Goal: Task Accomplishment & Management: Use online tool/utility

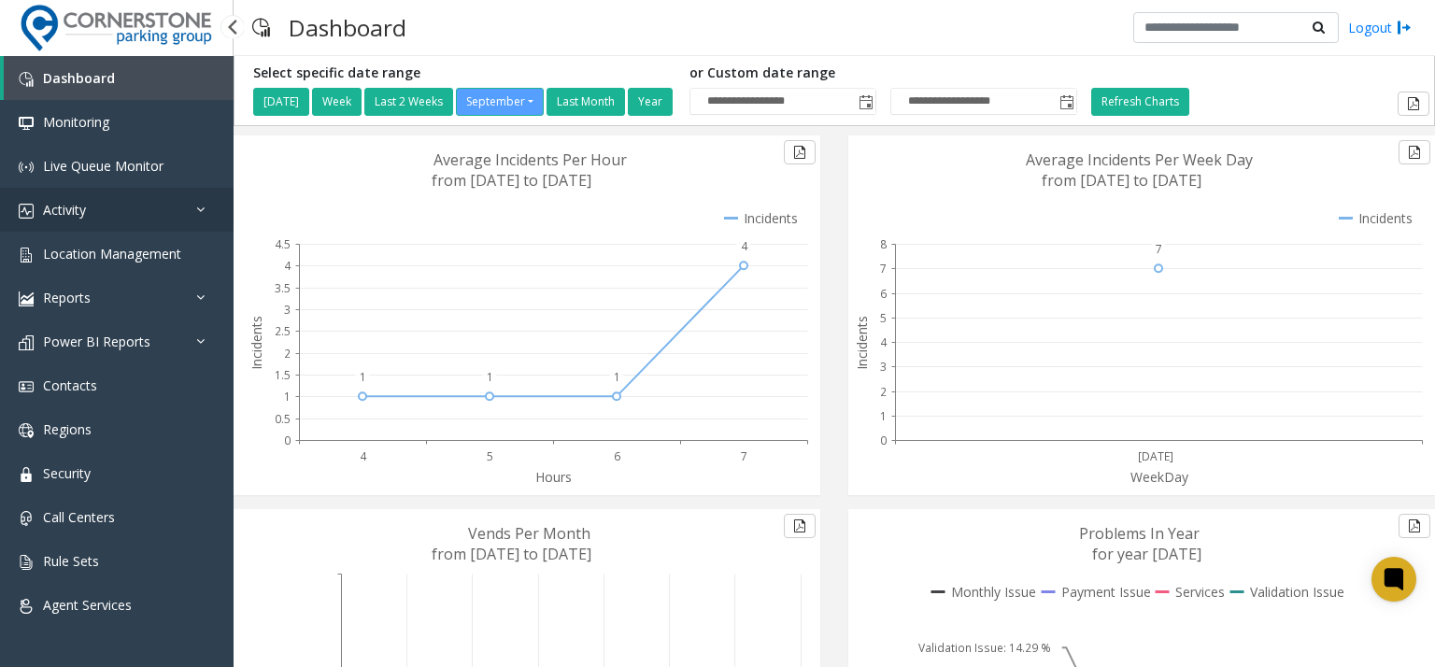
click at [99, 206] on link "Activity" at bounding box center [117, 210] width 234 height 44
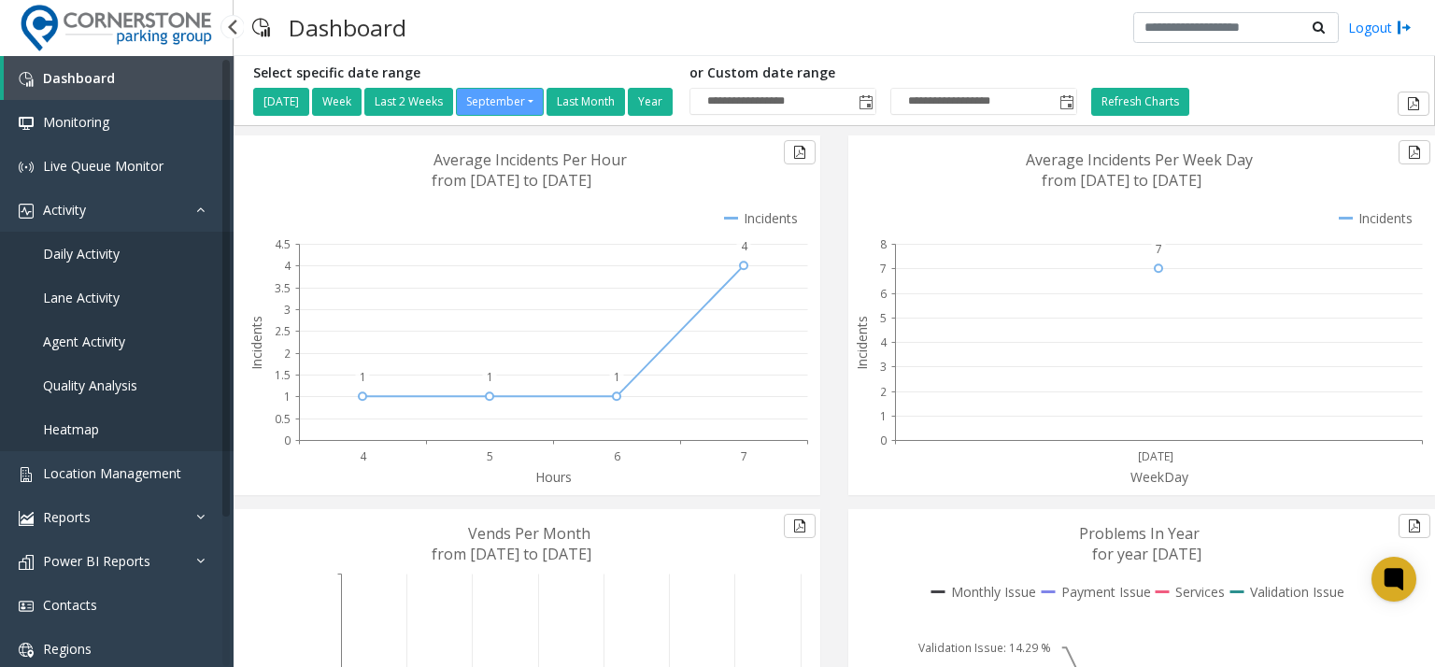
click at [116, 245] on span "Daily Activity" at bounding box center [81, 254] width 77 height 18
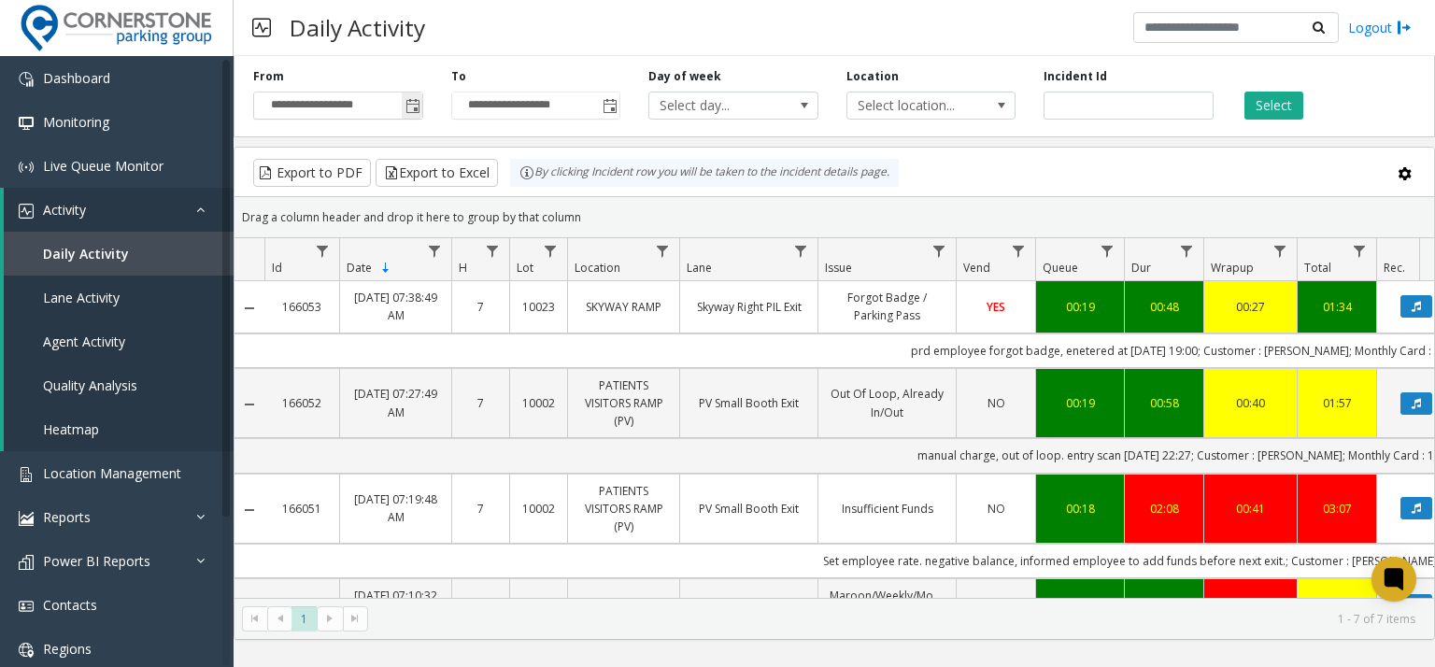
click at [407, 104] on span "Toggle popup" at bounding box center [412, 106] width 15 height 15
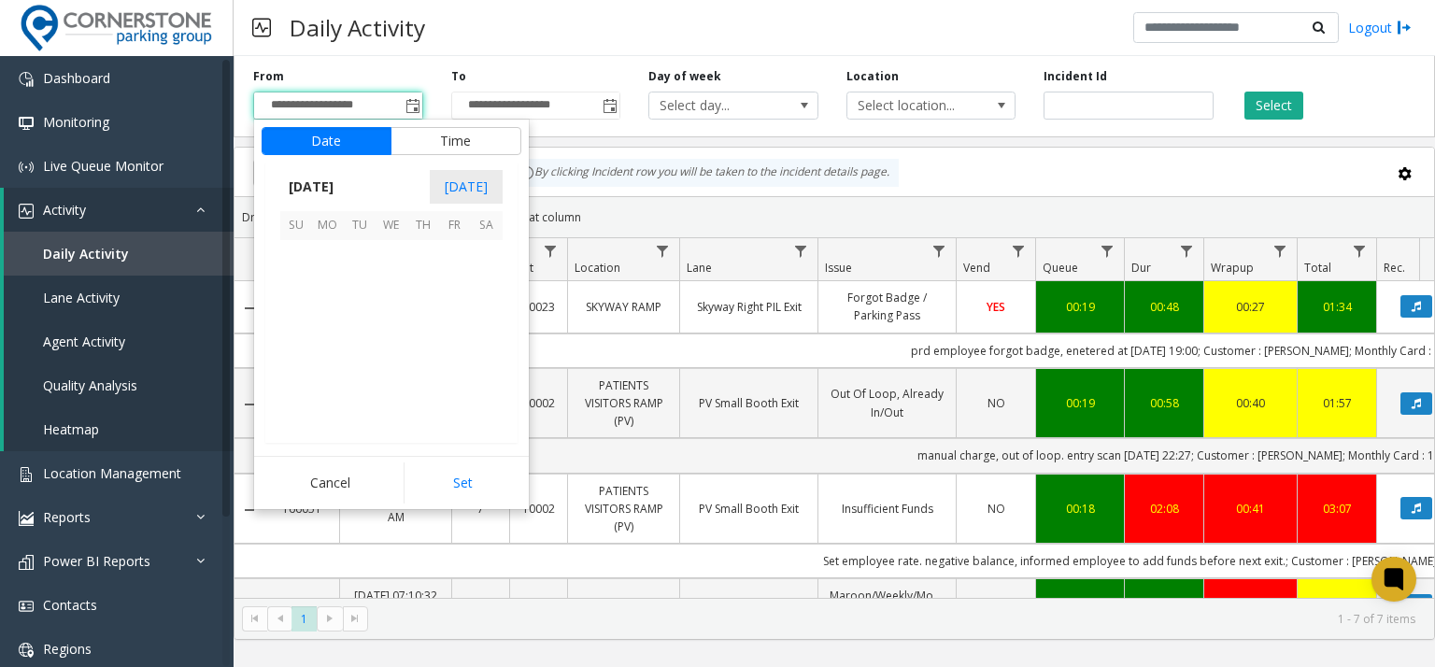
scroll to position [335219, 0]
click at [453, 287] on span "12" at bounding box center [455, 288] width 32 height 32
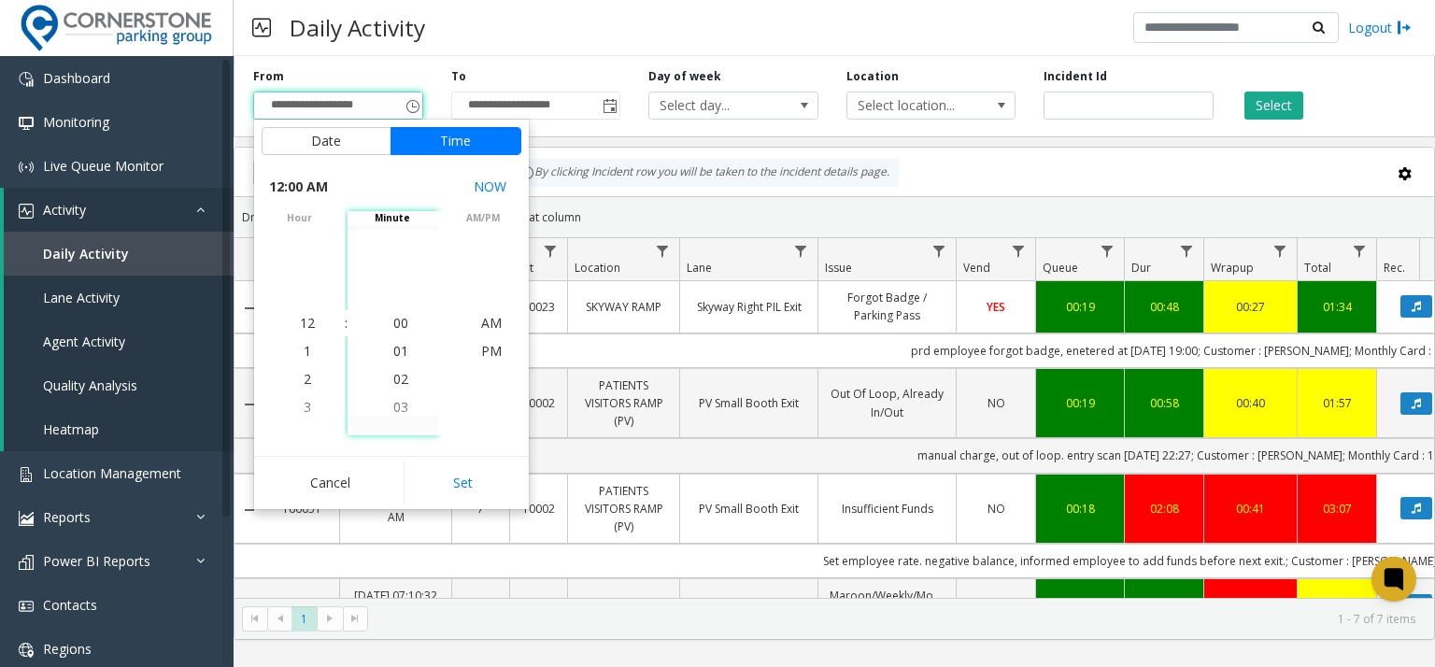
click at [463, 488] on button "Set" at bounding box center [462, 482] width 118 height 41
type input "**********"
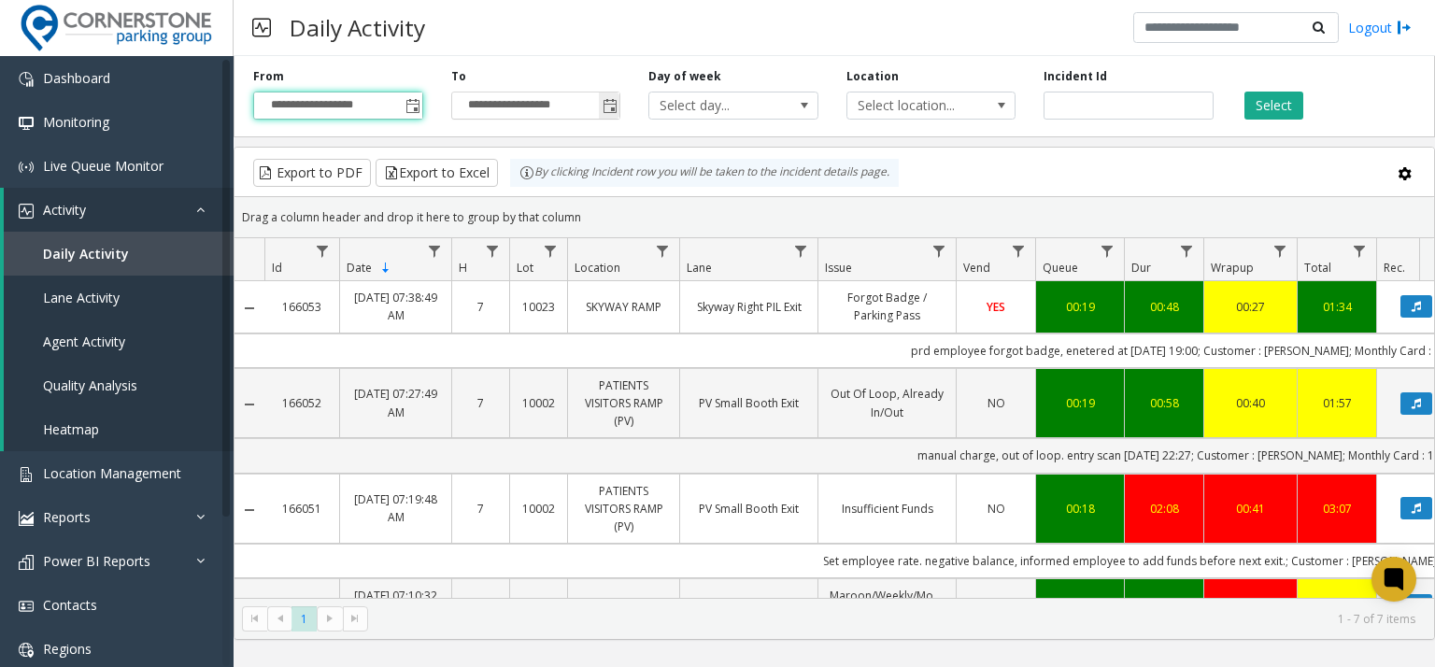
click at [610, 111] on span "Toggle popup" at bounding box center [609, 106] width 15 height 15
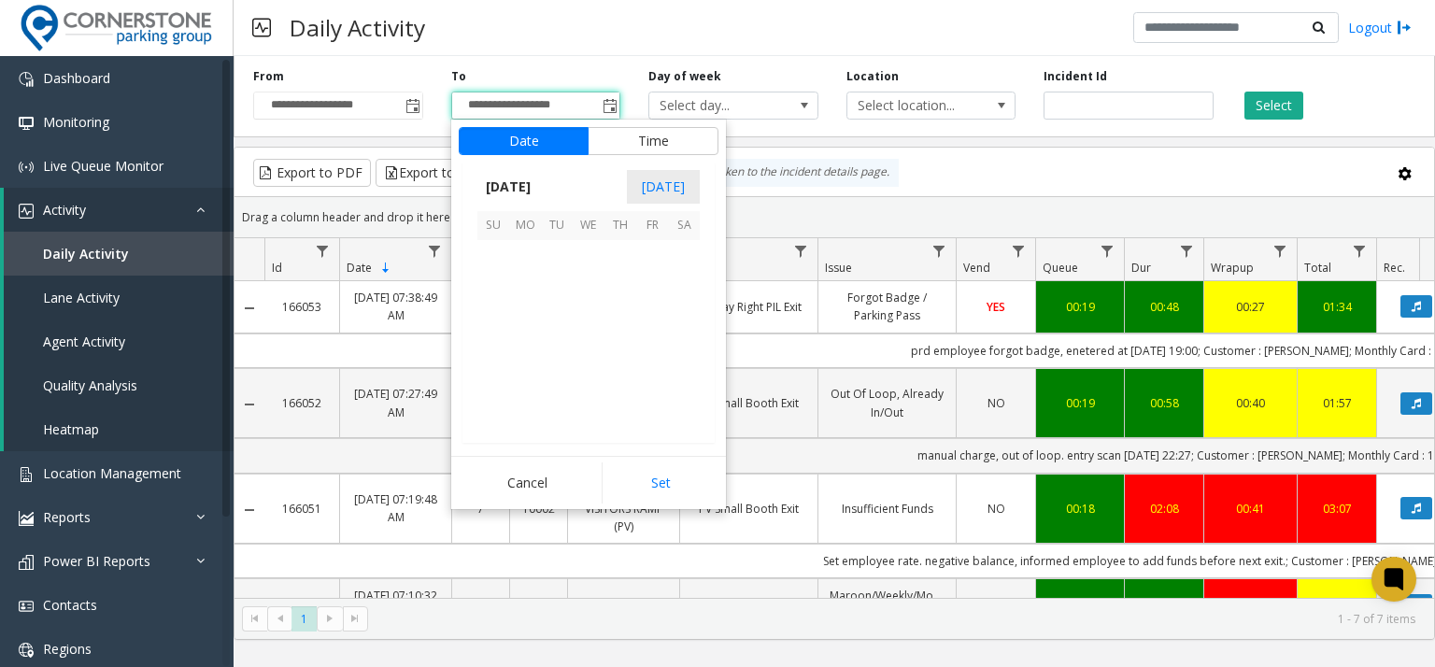
scroll to position [28, 0]
click at [500, 318] on span "14" at bounding box center [493, 320] width 32 height 32
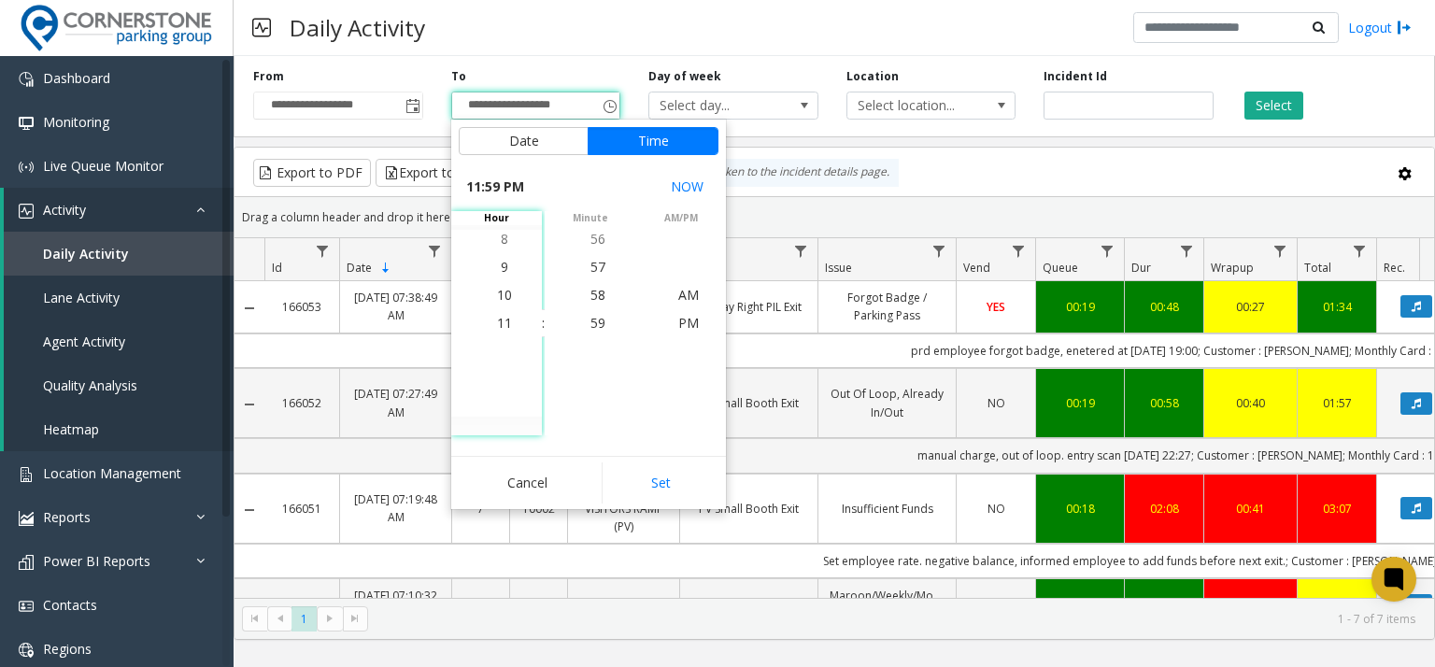
drag, startPoint x: 652, startPoint y: 474, endPoint x: 661, endPoint y: 471, distance: 9.8
click at [653, 474] on button "Set" at bounding box center [661, 482] width 118 height 41
type input "**********"
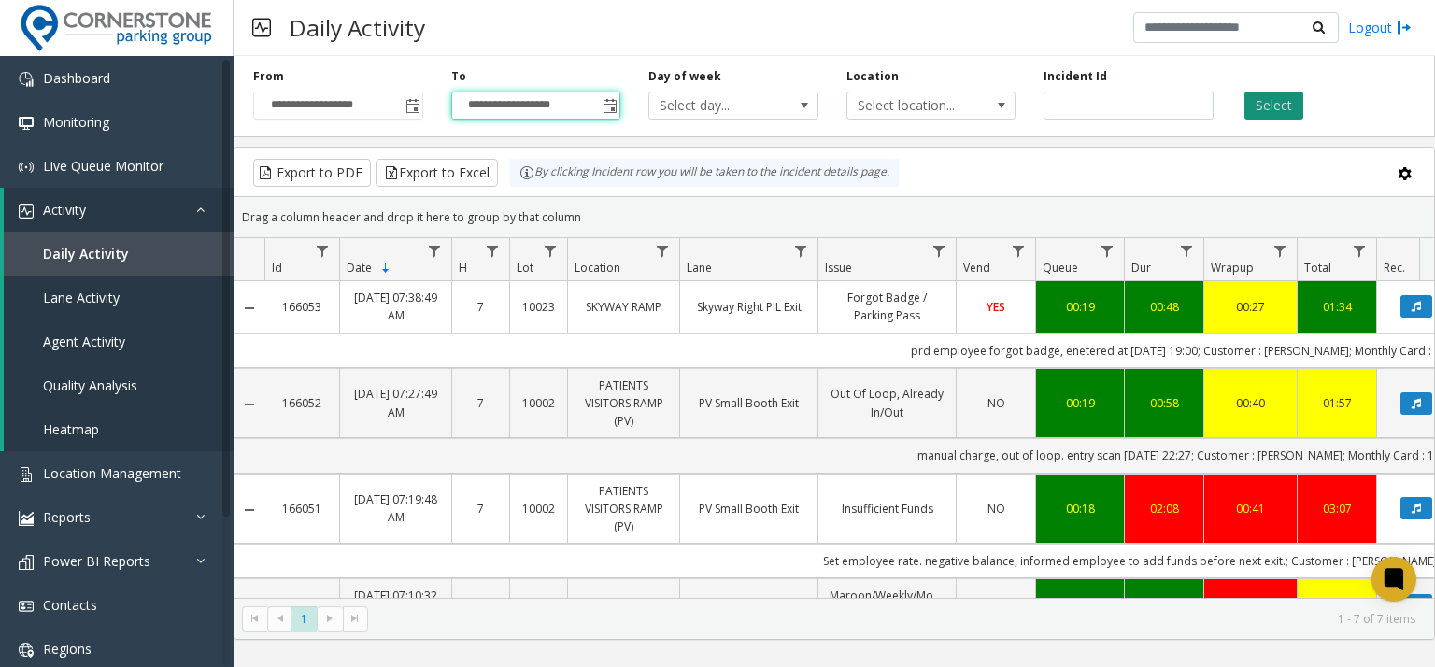
click at [1285, 108] on button "Select" at bounding box center [1273, 106] width 59 height 28
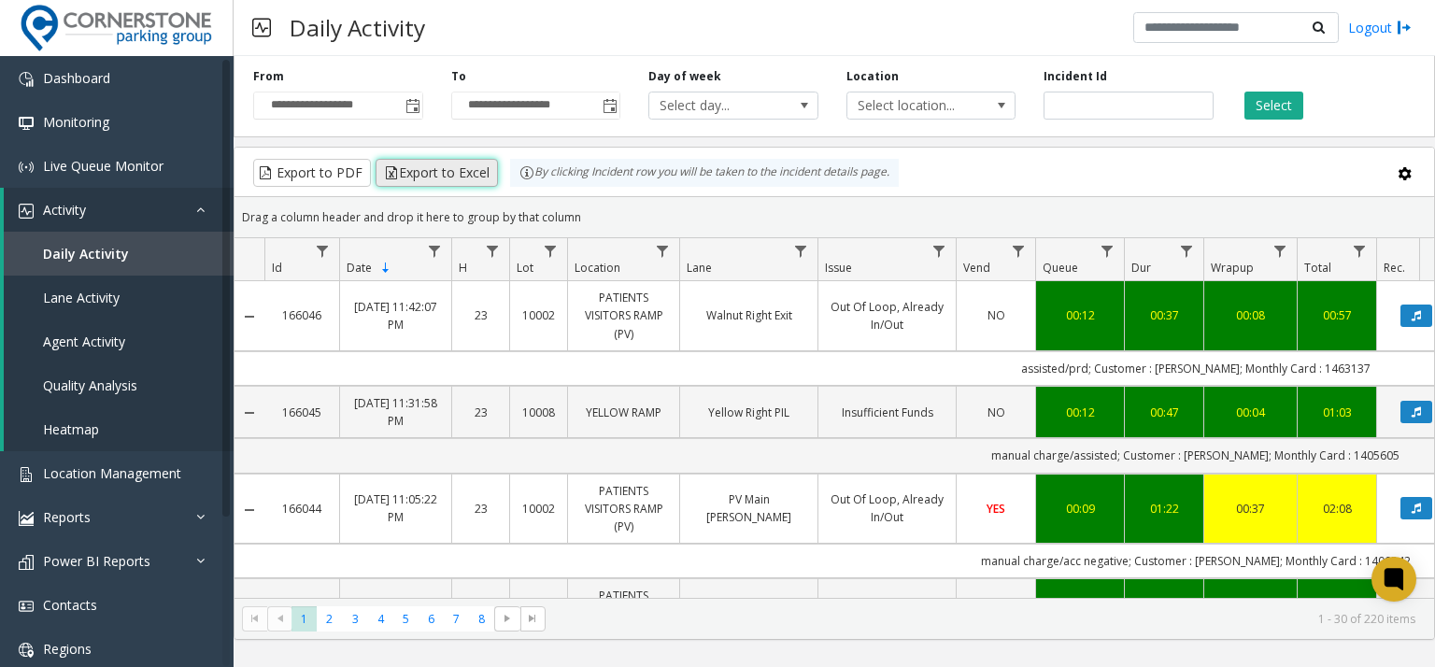
click at [448, 176] on button "Export to Excel" at bounding box center [436, 173] width 122 height 28
